Goal: Transaction & Acquisition: Purchase product/service

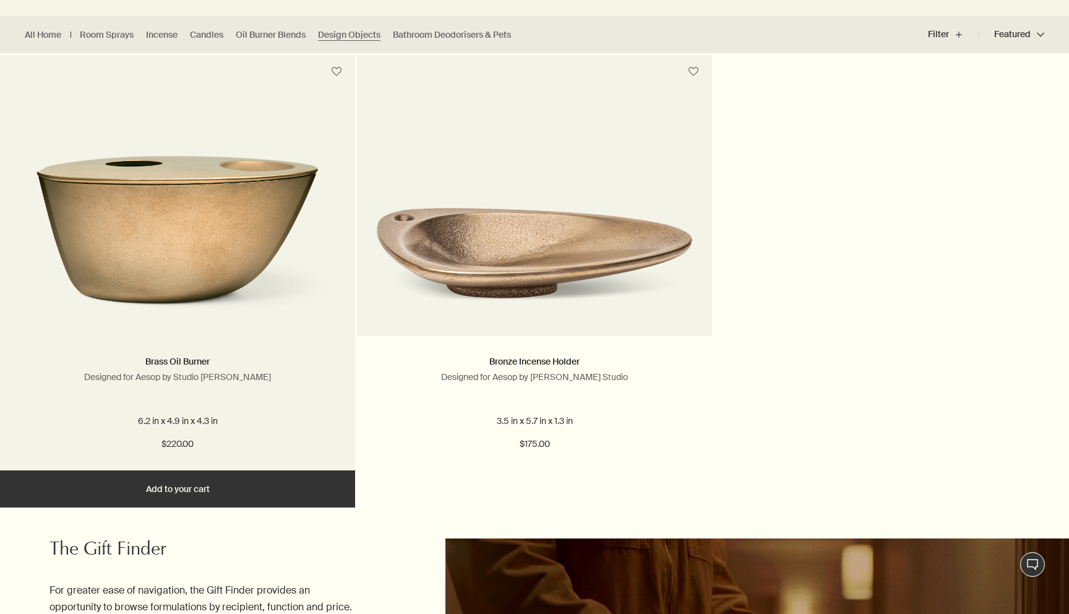
click at [246, 232] on img at bounding box center [178, 220] width 318 height 193
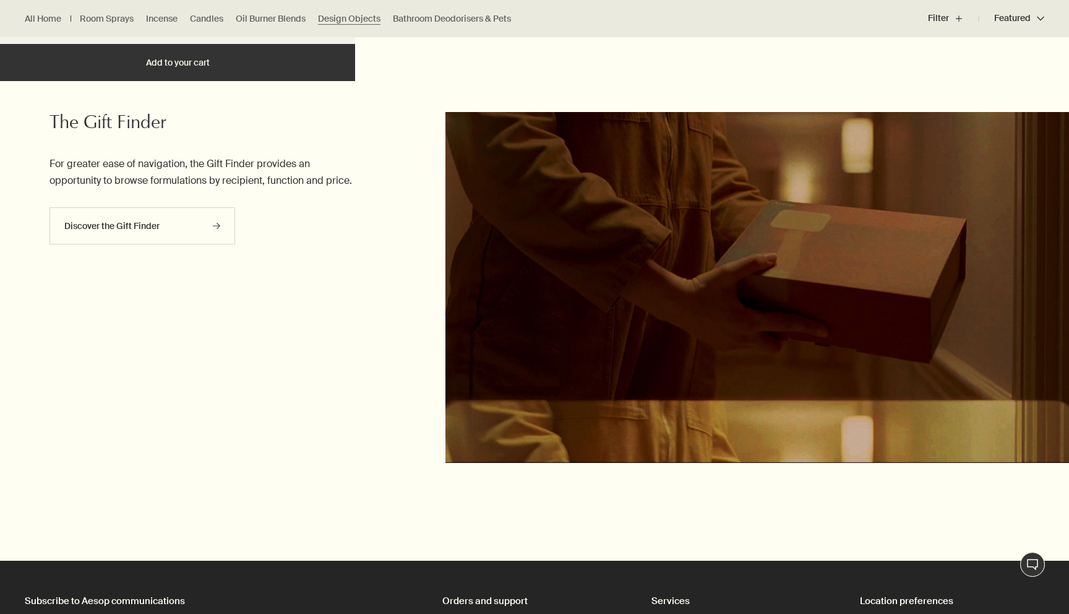
scroll to position [655, 0]
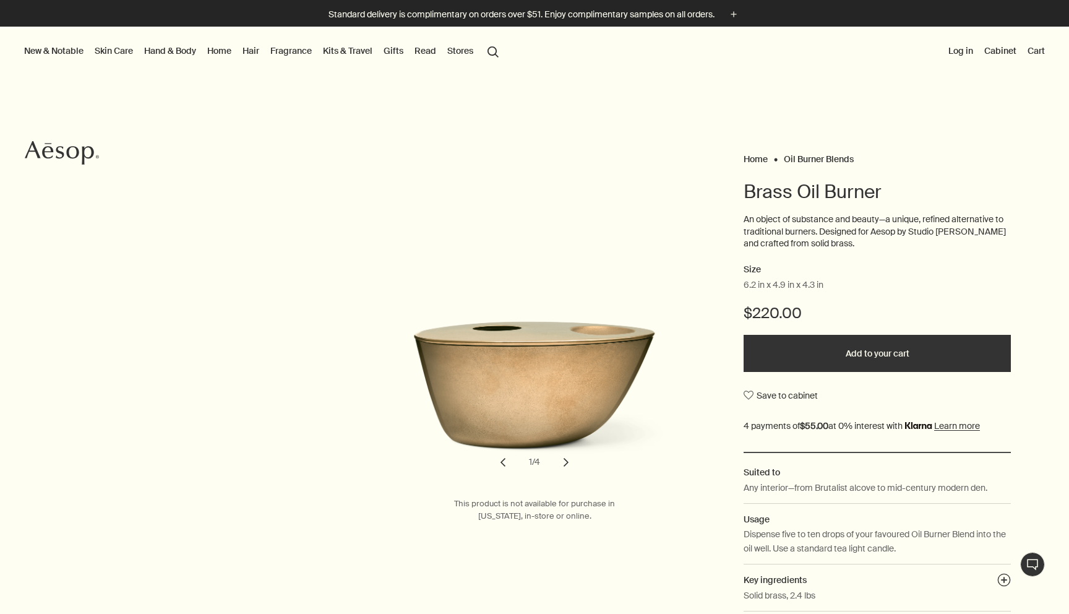
click at [566, 465] on button "chevron" at bounding box center [566, 462] width 27 height 27
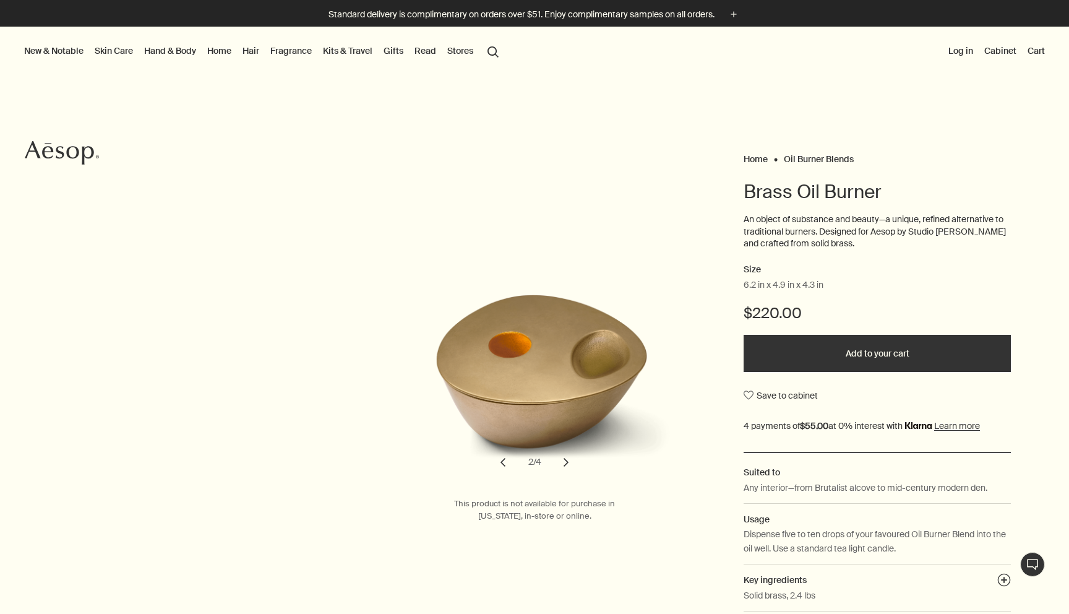
click at [566, 466] on button "chevron" at bounding box center [566, 462] width 27 height 27
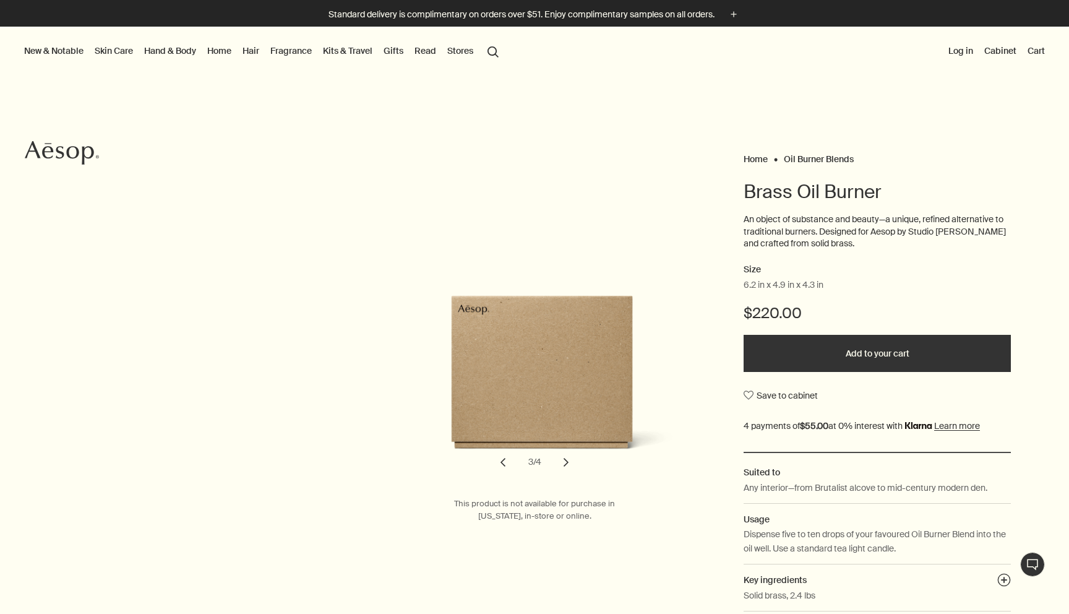
click at [566, 466] on button "chevron" at bounding box center [566, 462] width 27 height 27
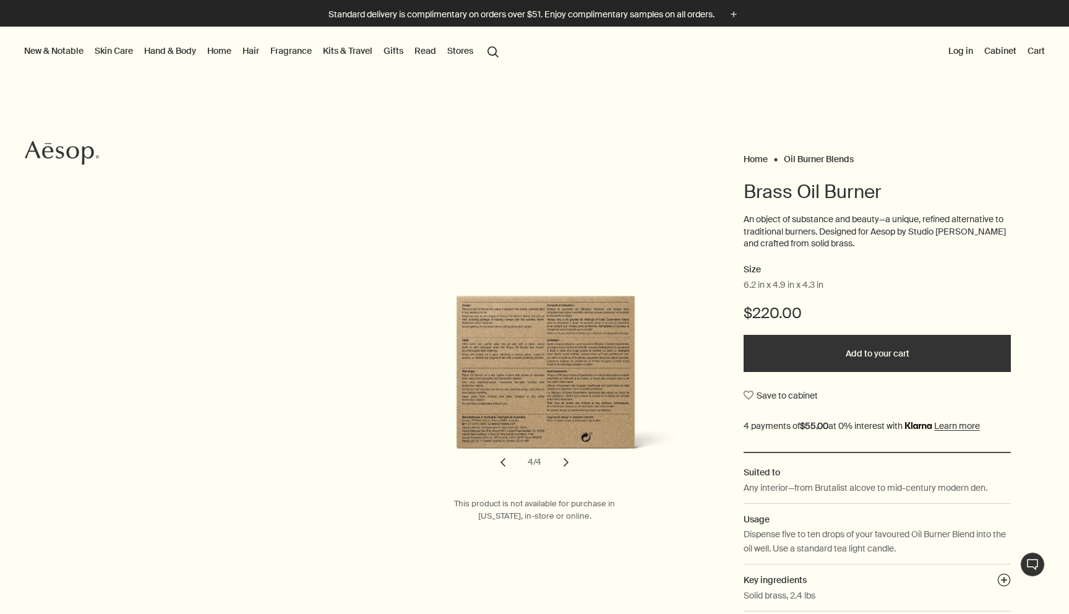
click at [566, 466] on button "chevron" at bounding box center [566, 462] width 27 height 27
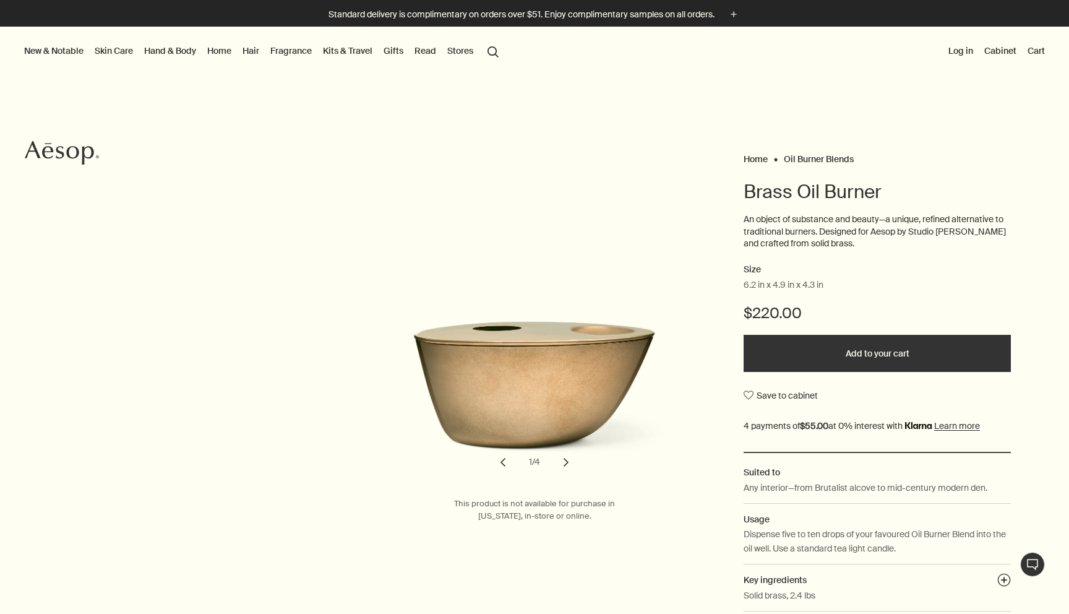
click at [566, 466] on button "chevron" at bounding box center [566, 462] width 27 height 27
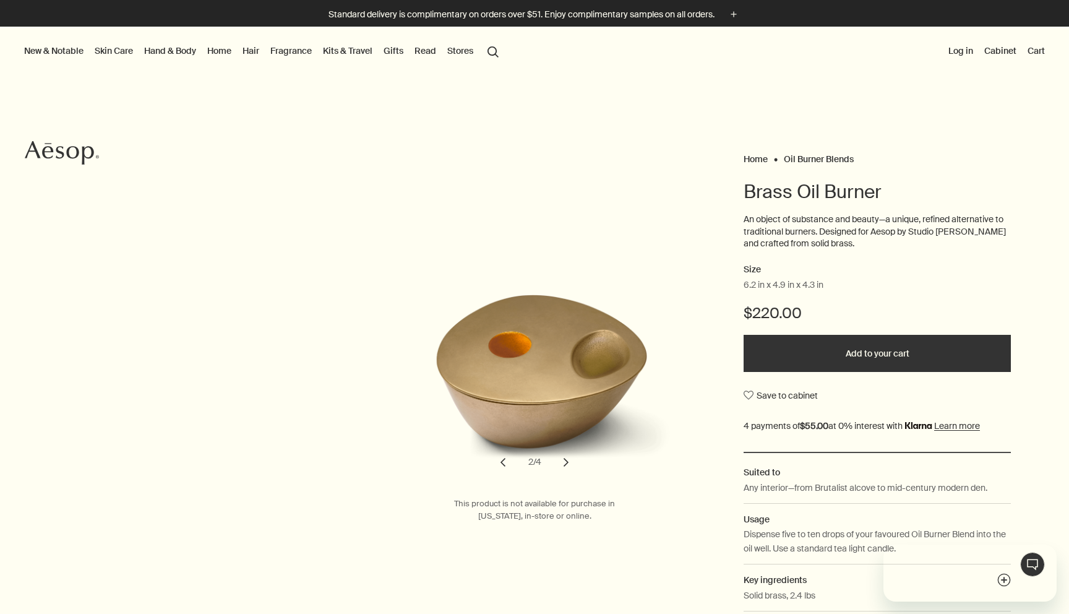
click at [64, 45] on button "New & Notable" at bounding box center [54, 51] width 64 height 16
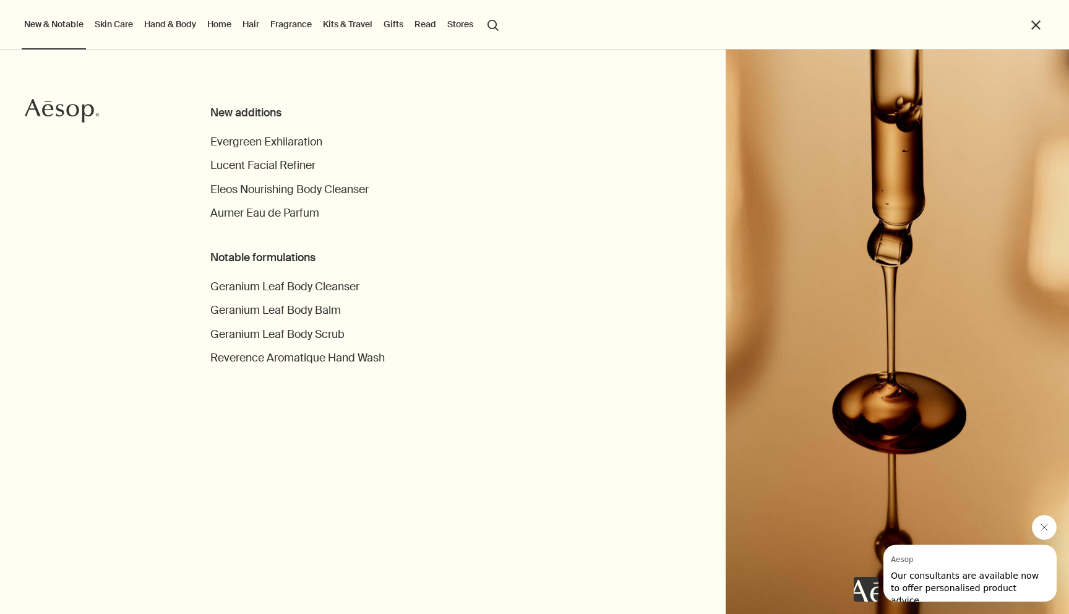
click at [185, 21] on link "Hand & Body" at bounding box center [170, 24] width 57 height 16
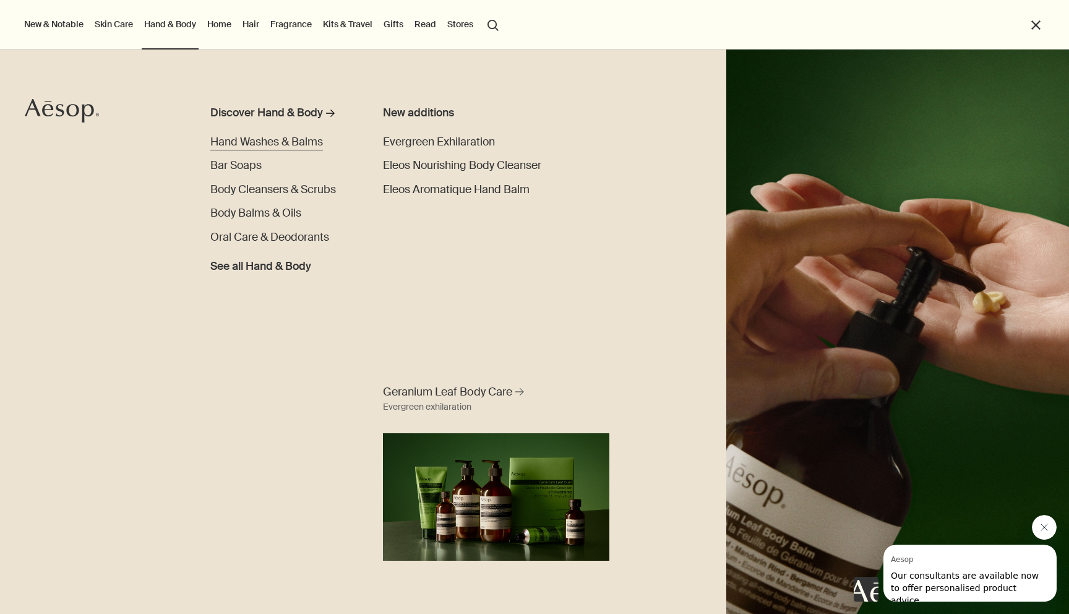
click at [242, 144] on span "Hand Washes & Balms" at bounding box center [266, 142] width 113 height 14
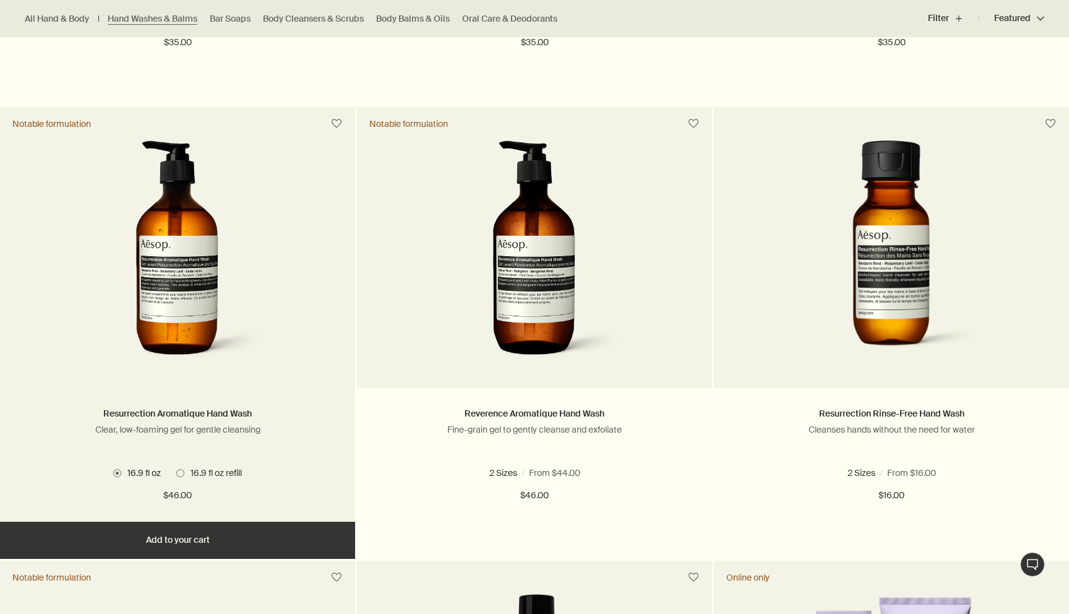
scroll to position [780, 0]
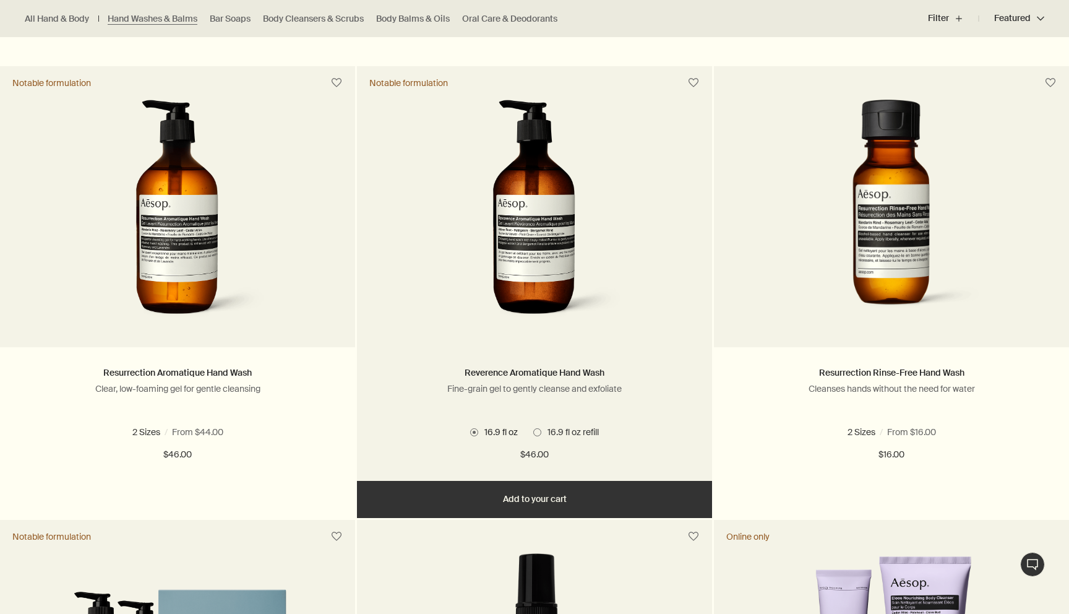
click at [538, 430] on span at bounding box center [537, 432] width 8 height 8
click at [476, 434] on span at bounding box center [474, 432] width 8 height 8
click at [542, 438] on span "16.9 fl oz refill" at bounding box center [570, 431] width 58 height 11
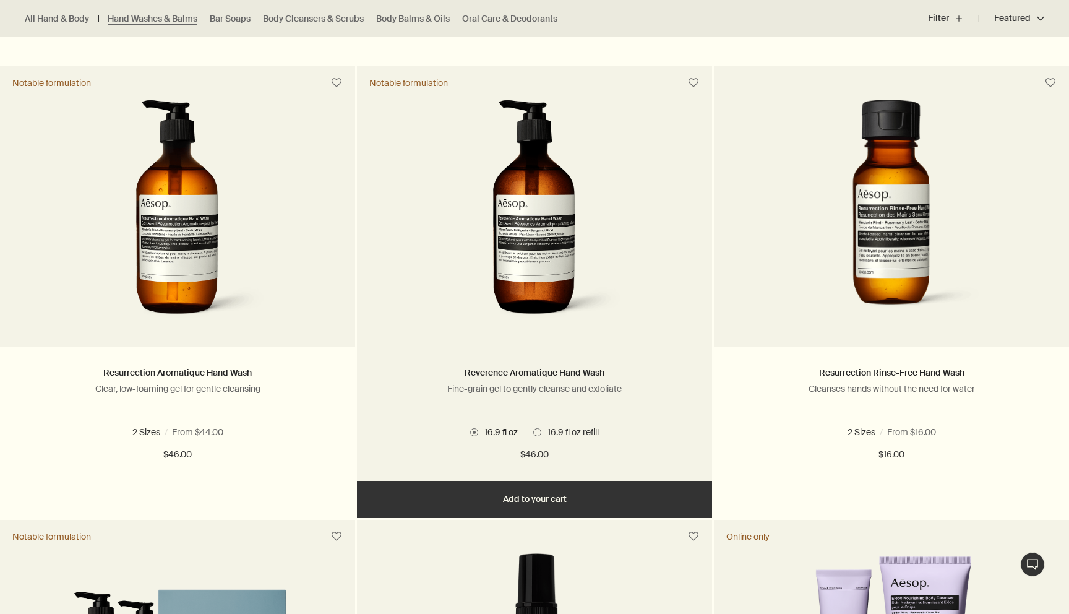
click at [472, 431] on span at bounding box center [474, 432] width 8 height 8
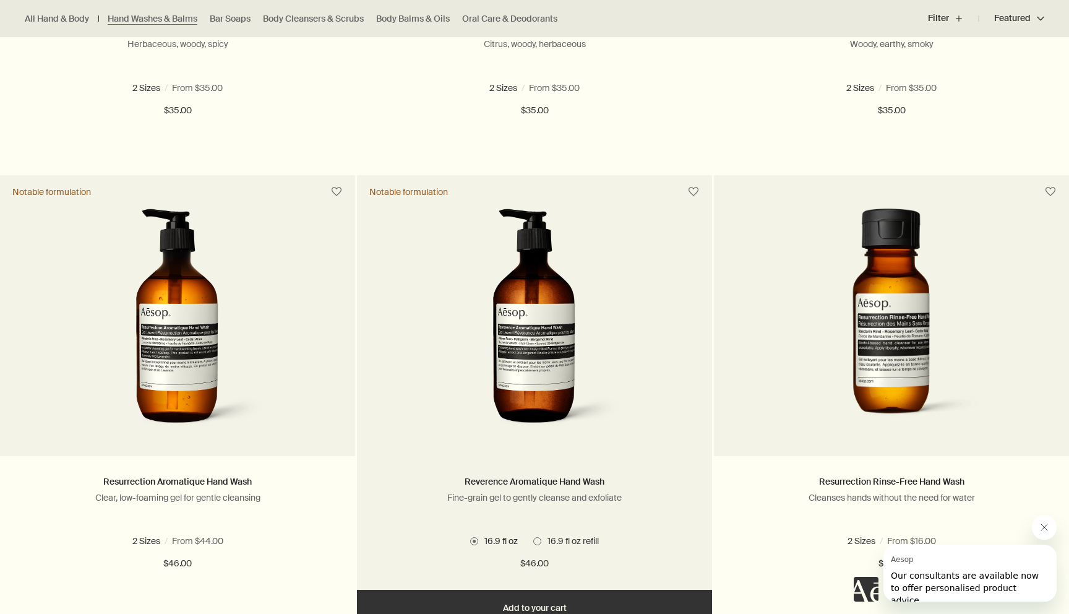
scroll to position [774, 0]
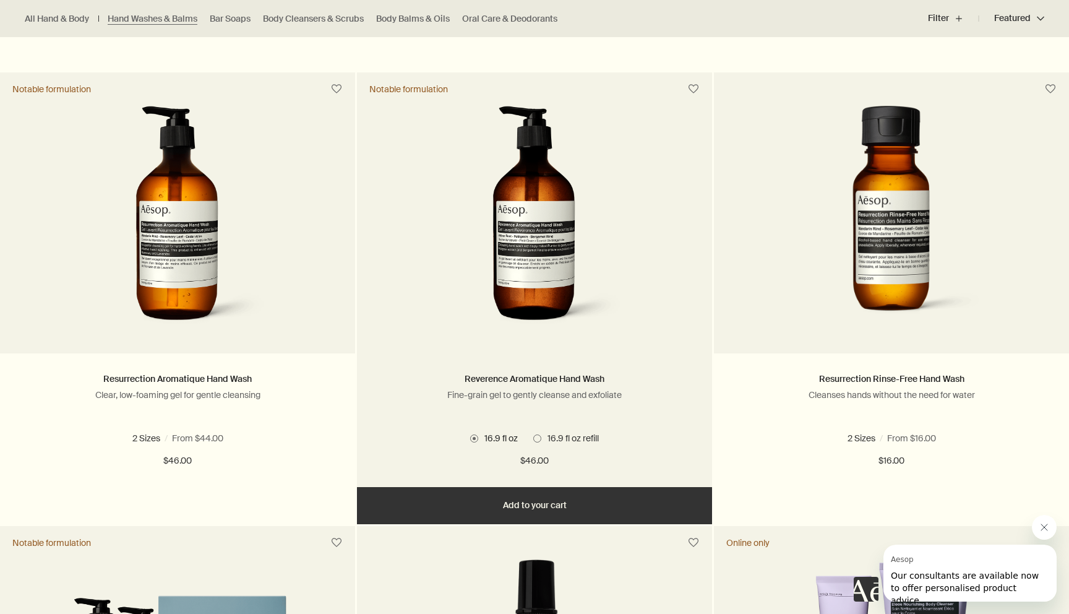
click at [502, 515] on button "Add Add to your cart" at bounding box center [534, 505] width 355 height 37
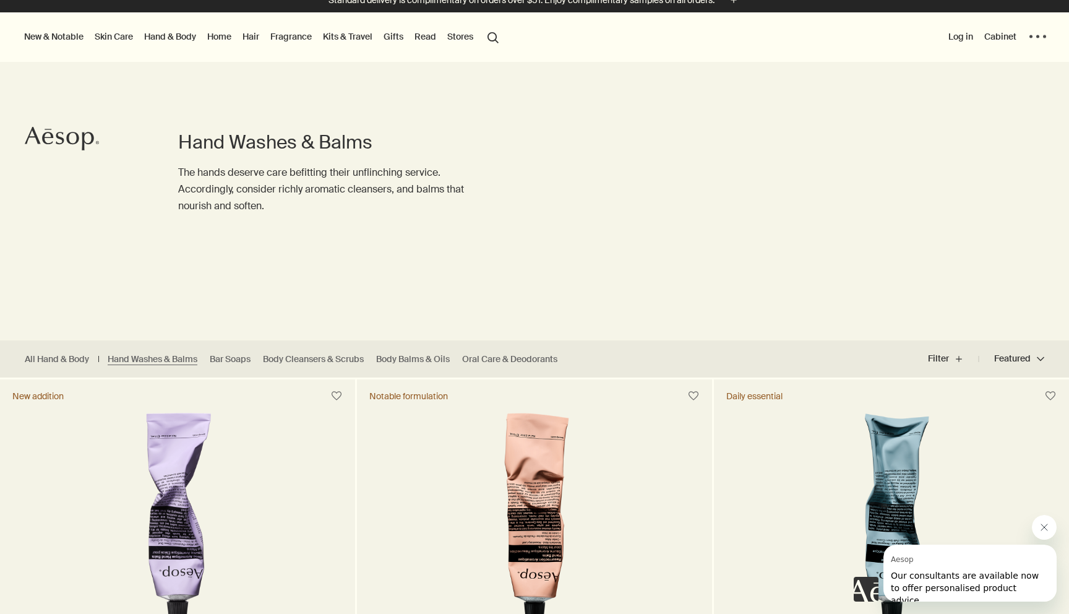
scroll to position [0, 0]
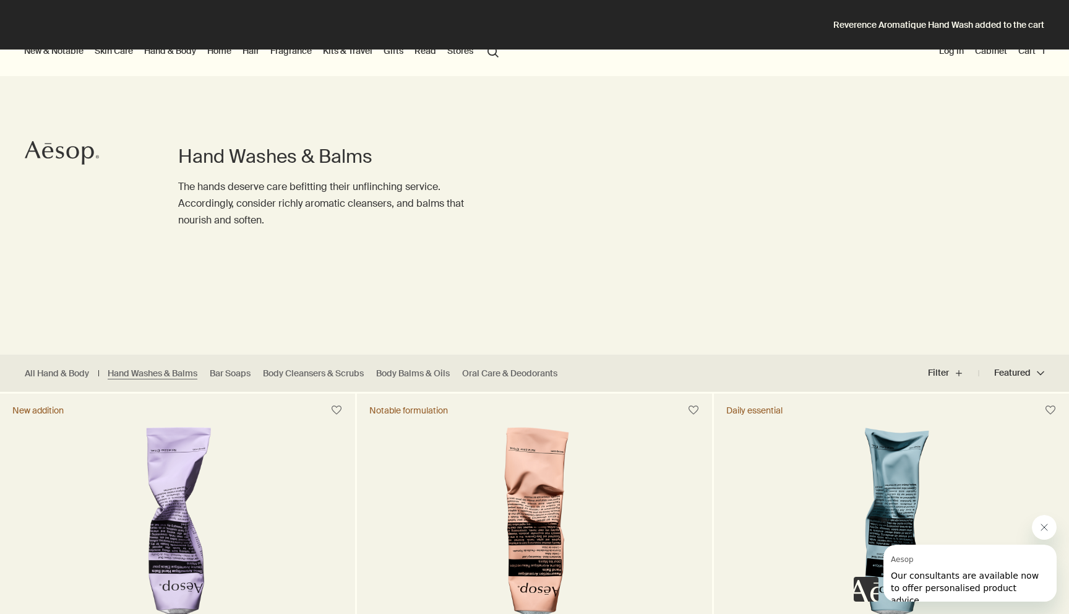
click at [910, 59] on div "New & Notable New additions Evergreen Exhilaration Lucent Facial Refiner Eleos …" at bounding box center [534, 52] width 1069 height 50
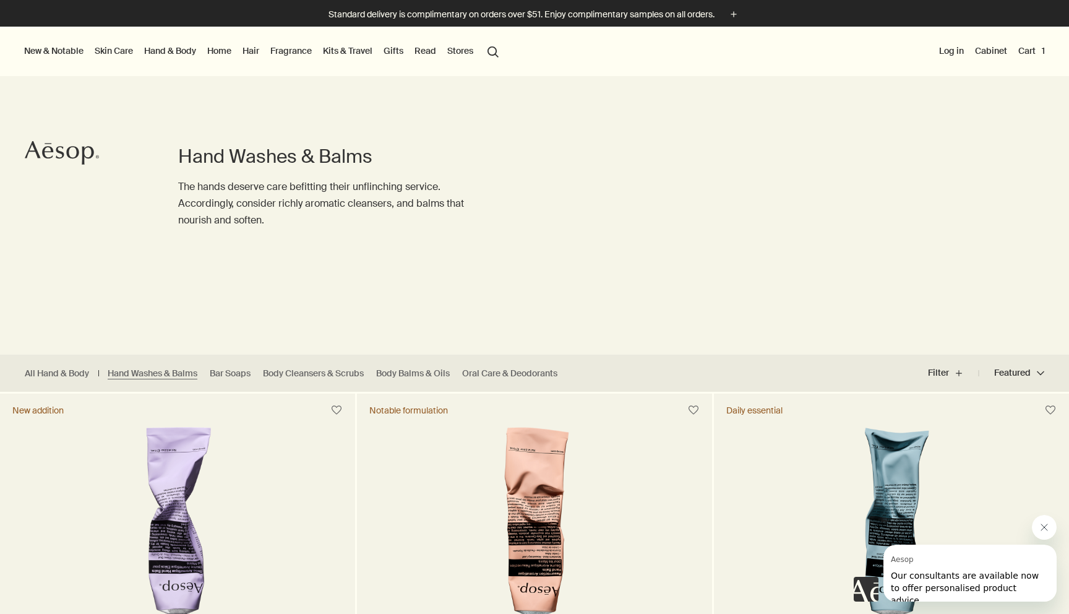
click at [1034, 51] on button "Cart 1" at bounding box center [1032, 51] width 32 height 16
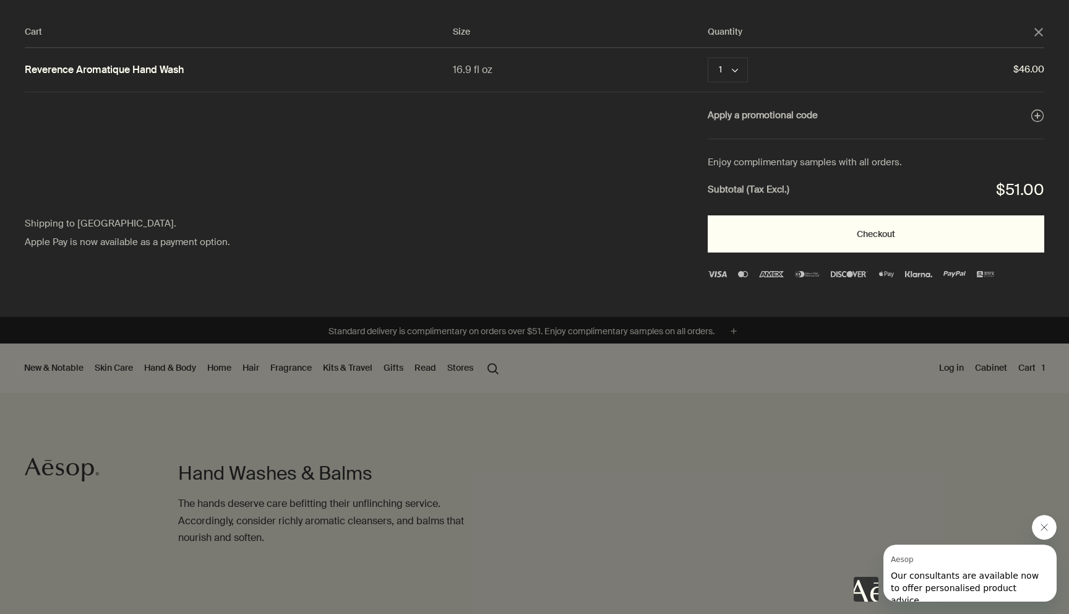
click at [756, 233] on button "Checkout" at bounding box center [876, 233] width 337 height 37
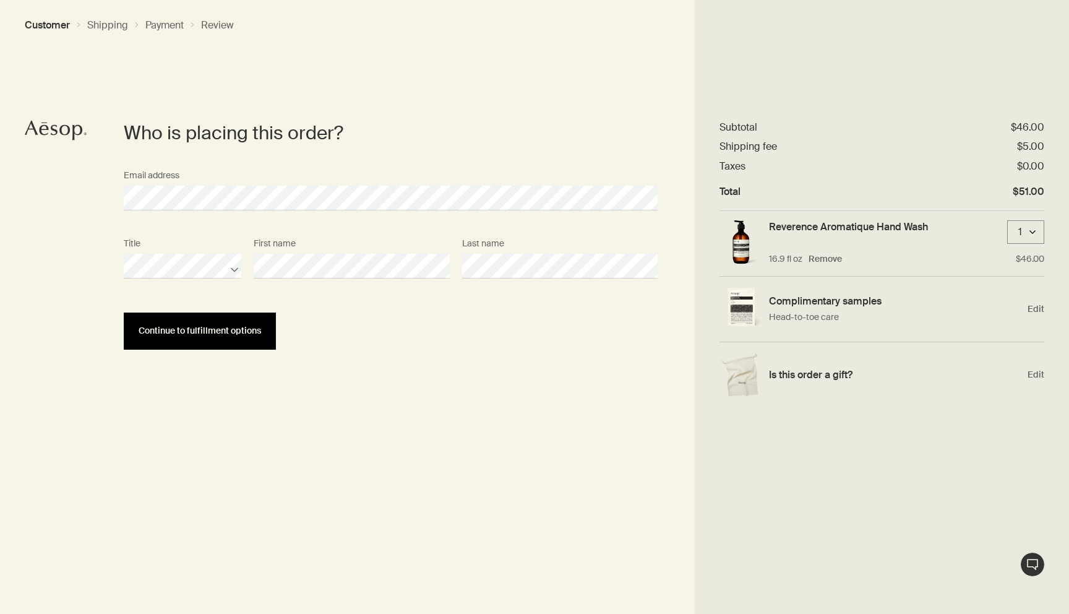
click at [210, 334] on span "Continue to fulfillment options" at bounding box center [200, 330] width 123 height 9
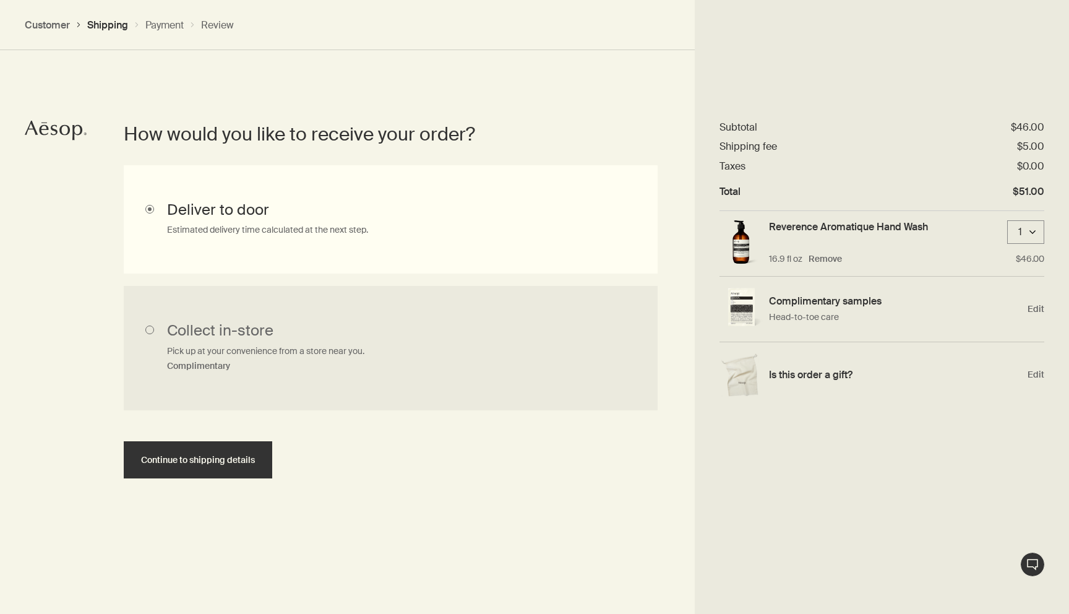
scroll to position [277, 0]
click at [220, 456] on span "Continue to shipping details" at bounding box center [198, 458] width 114 height 9
select select "US"
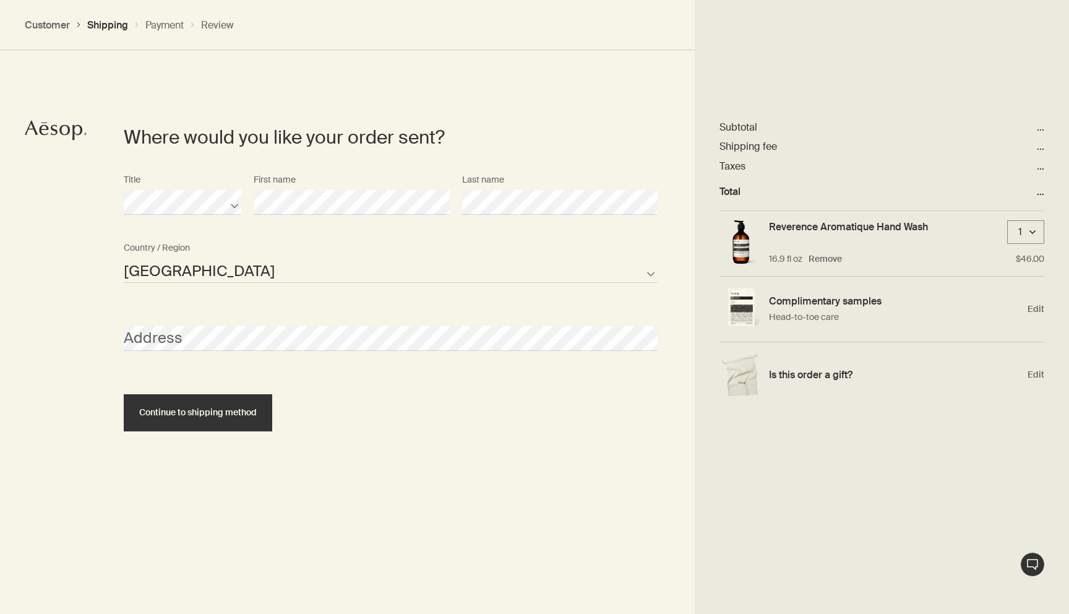
scroll to position [535, 0]
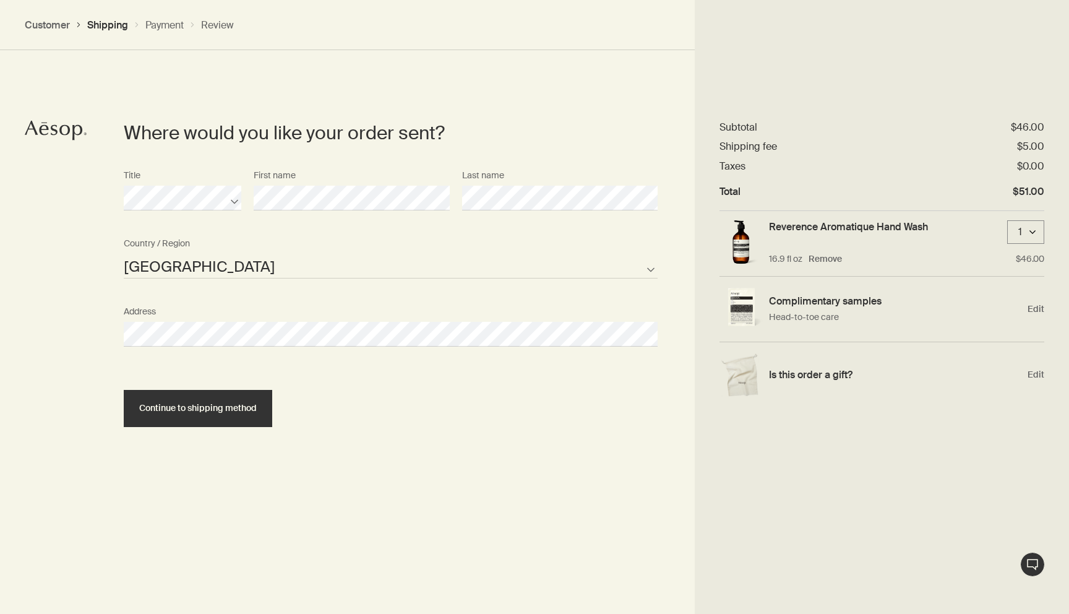
select select "US"
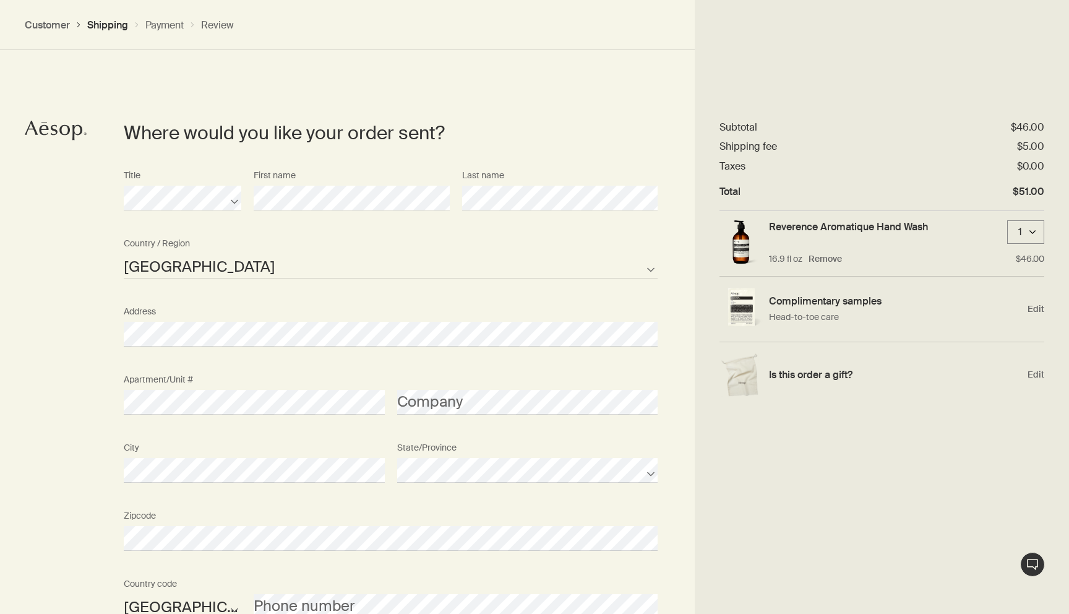
scroll to position [702, 0]
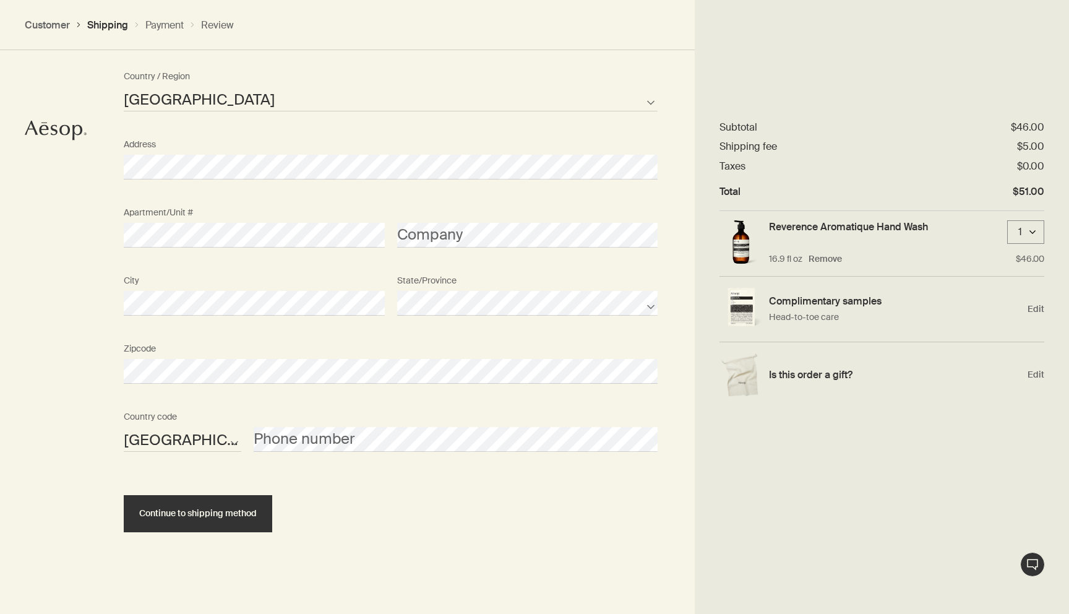
click at [302, 456] on div "AFG ALB DZA ASM AND AGO AIA ATA ATG ARG ARM ABW AUS AUT AZE BHS BHR BGD BRB BLR…" at bounding box center [391, 439] width 546 height 68
click at [223, 499] on button "Continue to shipping method" at bounding box center [198, 513] width 149 height 37
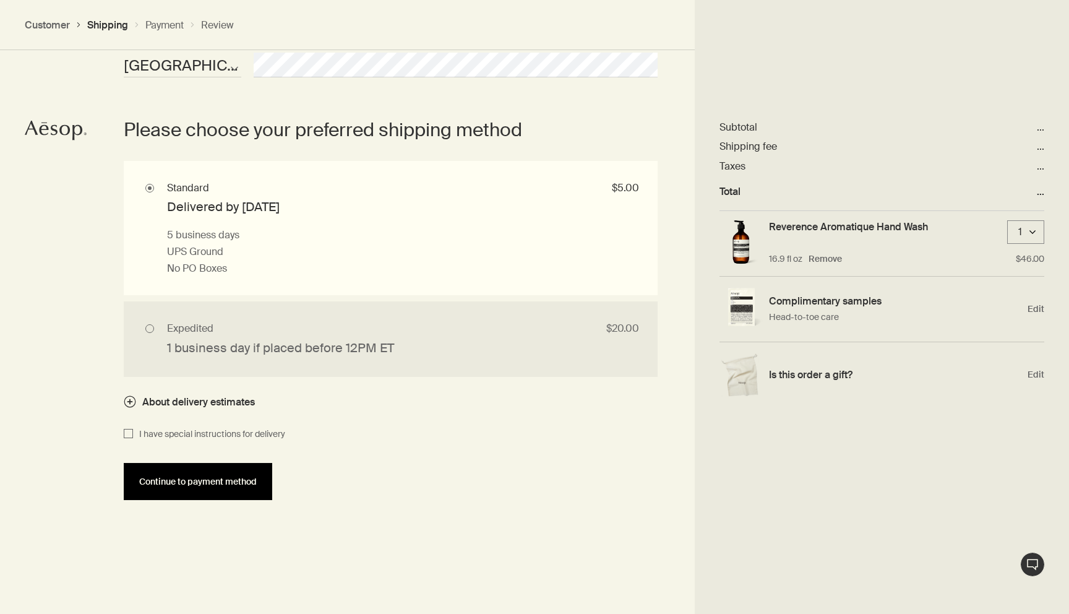
scroll to position [1078, 0]
